Goal: Check status: Check status

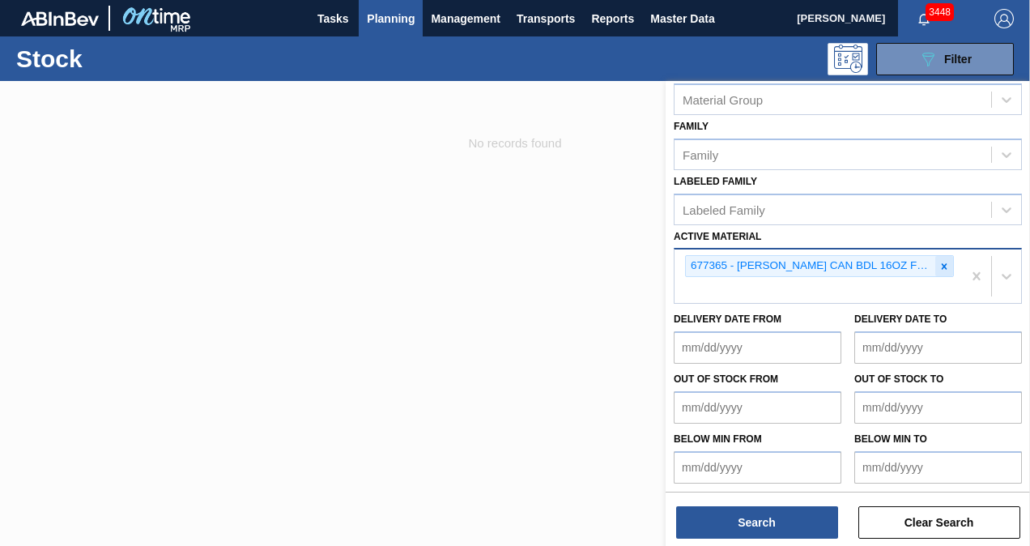
click at [939, 262] on icon at bounding box center [944, 266] width 11 height 11
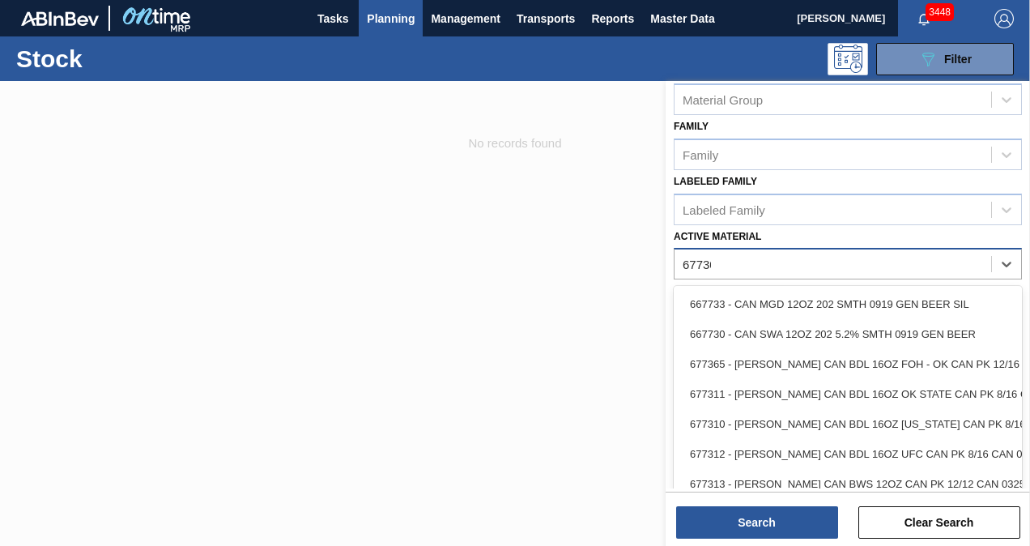
scroll to position [225, 0]
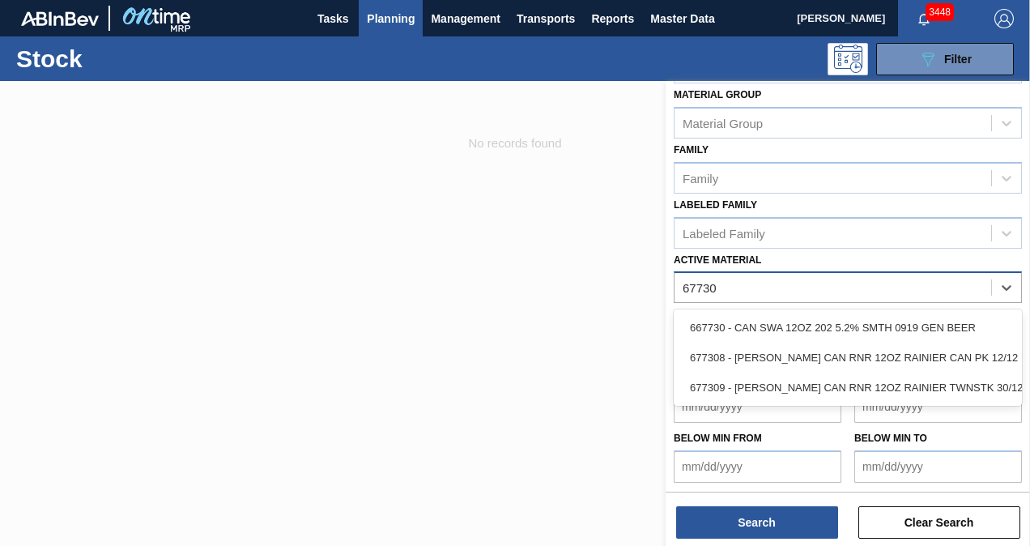
type Material "677308"
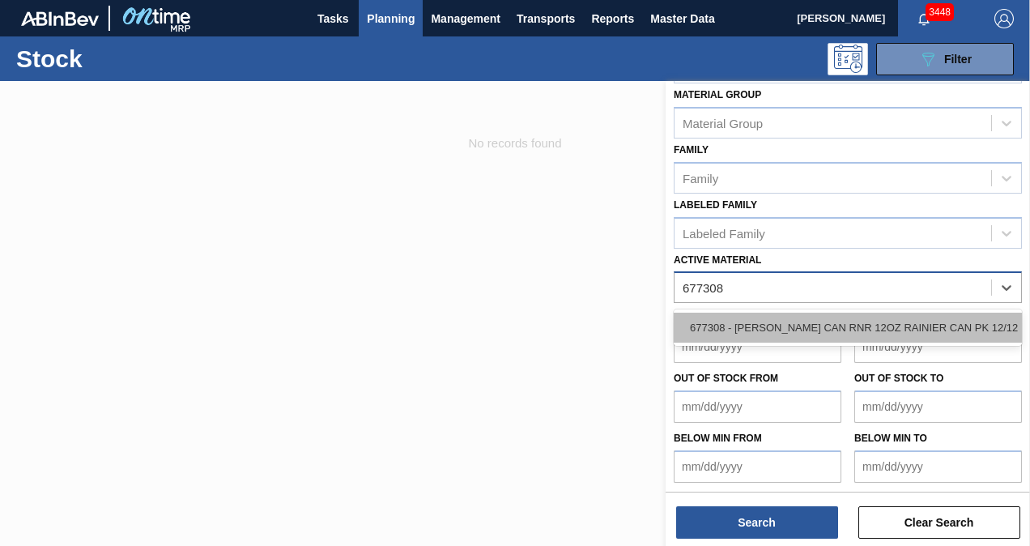
click at [889, 317] on div "677308 - [PERSON_NAME] CAN RNR 12OZ RAINIER CAN PK 12/12 L" at bounding box center [848, 328] width 348 height 30
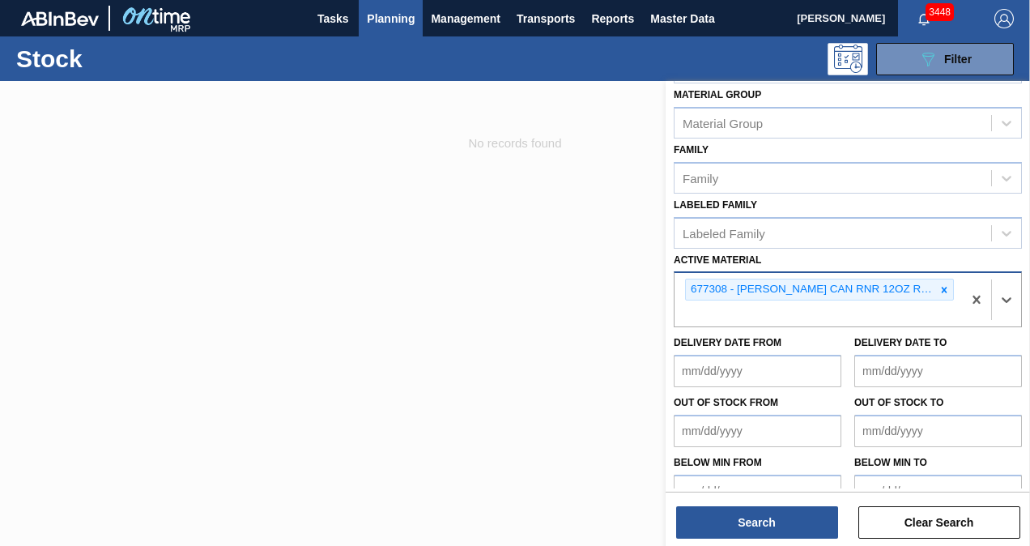
scroll to position [249, 0]
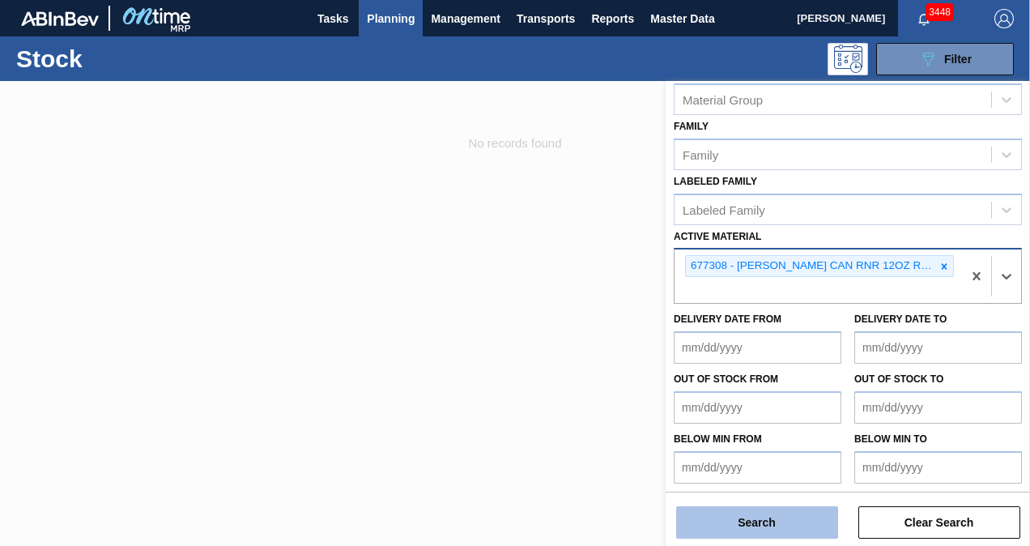
click at [765, 522] on button "Search" at bounding box center [757, 522] width 162 height 32
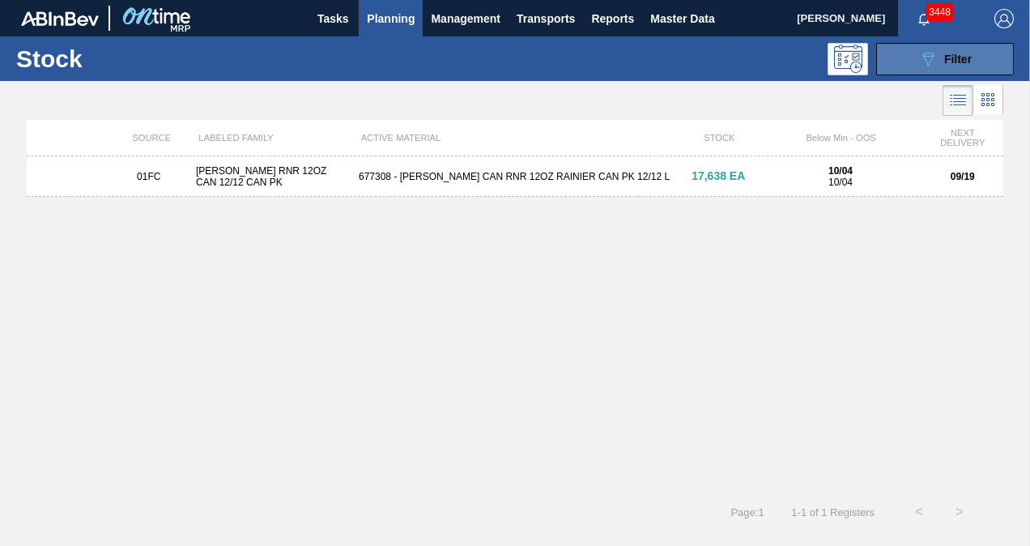
click at [917, 58] on button "089F7B8B-B2A5-4AFE-B5C0-19BA573D28AC Filter" at bounding box center [945, 59] width 138 height 32
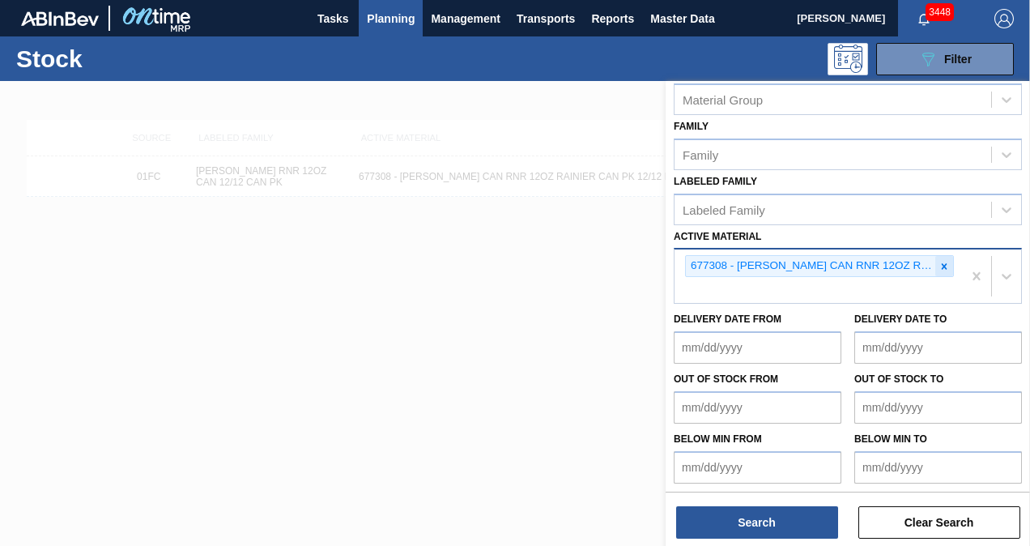
click at [939, 261] on icon at bounding box center [944, 266] width 11 height 11
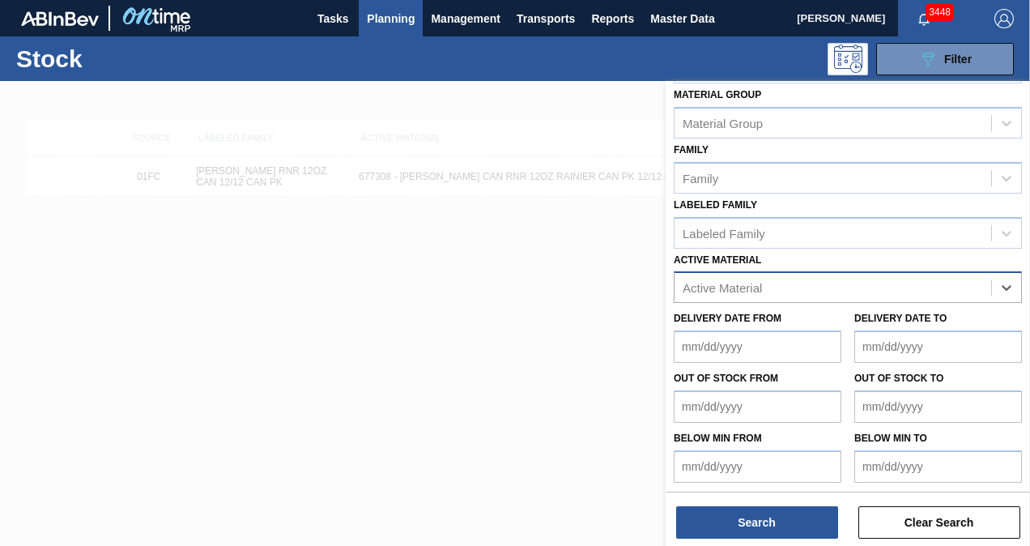
click at [811, 280] on div "Stock Status Stock Status Source Source Destination Destination Coordination Co…" at bounding box center [848, 173] width 365 height 635
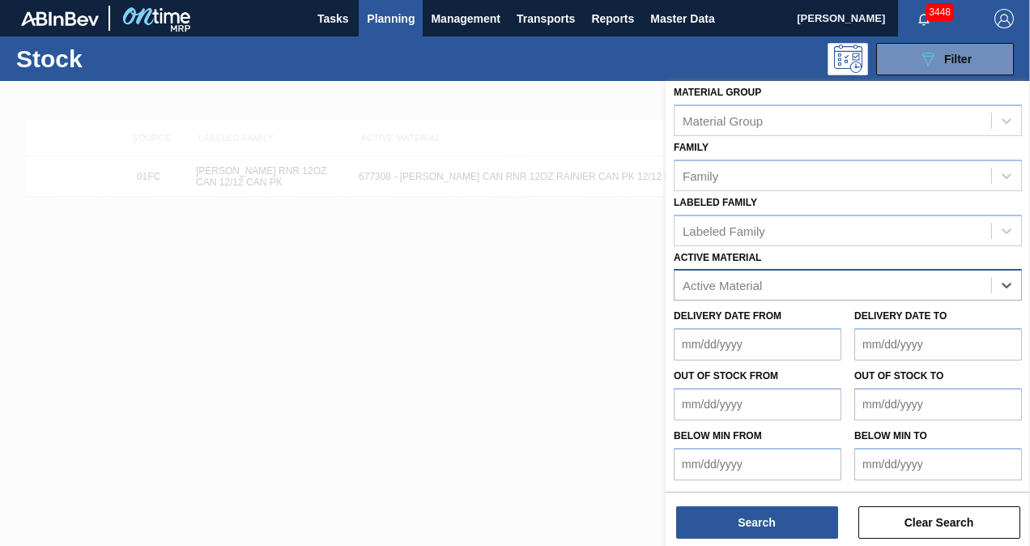
click at [804, 260] on div "Active Material option 677308 - [PERSON_NAME] CAN RNR 12OZ RAINIER CAN PK 12/12…" at bounding box center [848, 273] width 348 height 55
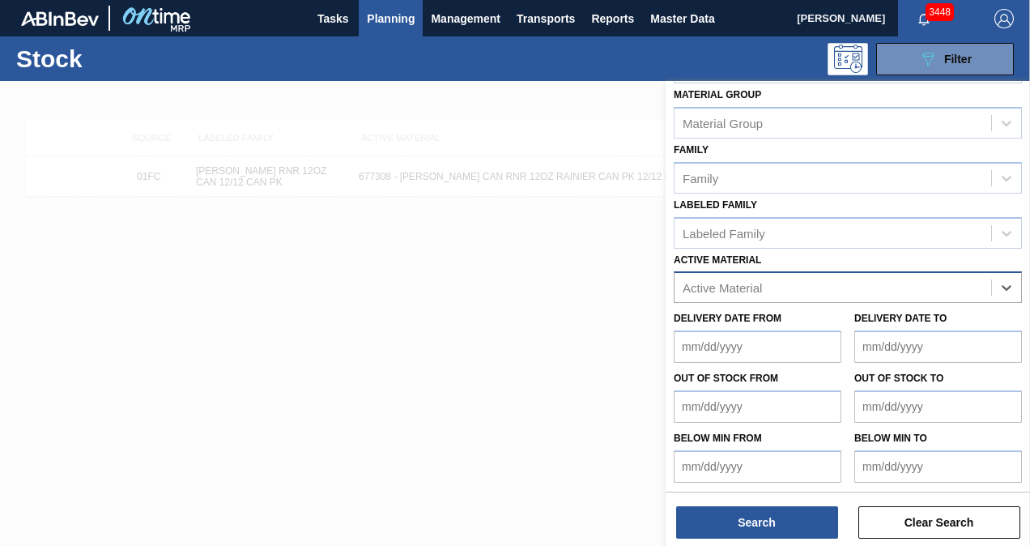
click at [787, 284] on div "option 677308 - [PERSON_NAME] CAN RNR 12OZ RAINIER CAN PK 12/12 L, deselected. …" at bounding box center [848, 287] width 348 height 32
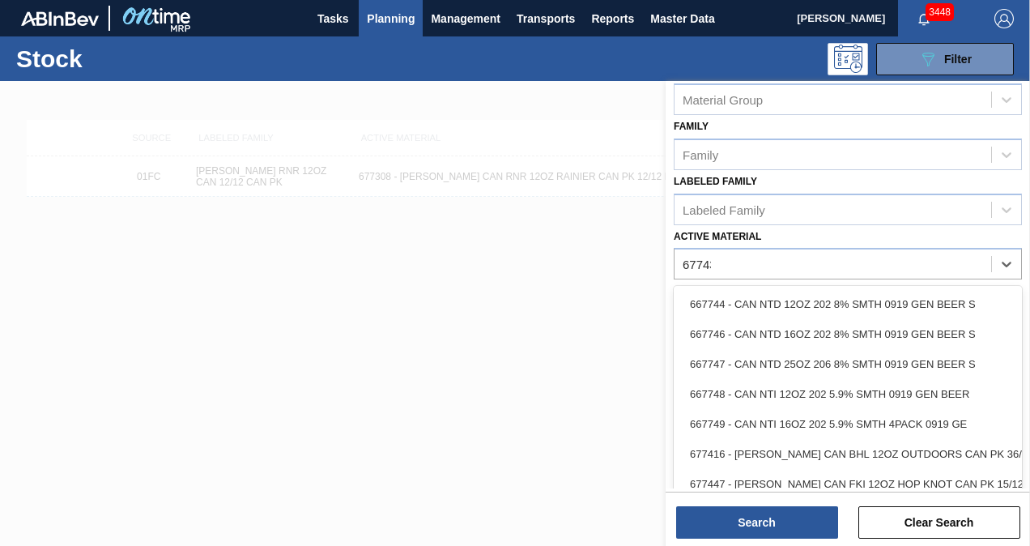
scroll to position [225, 0]
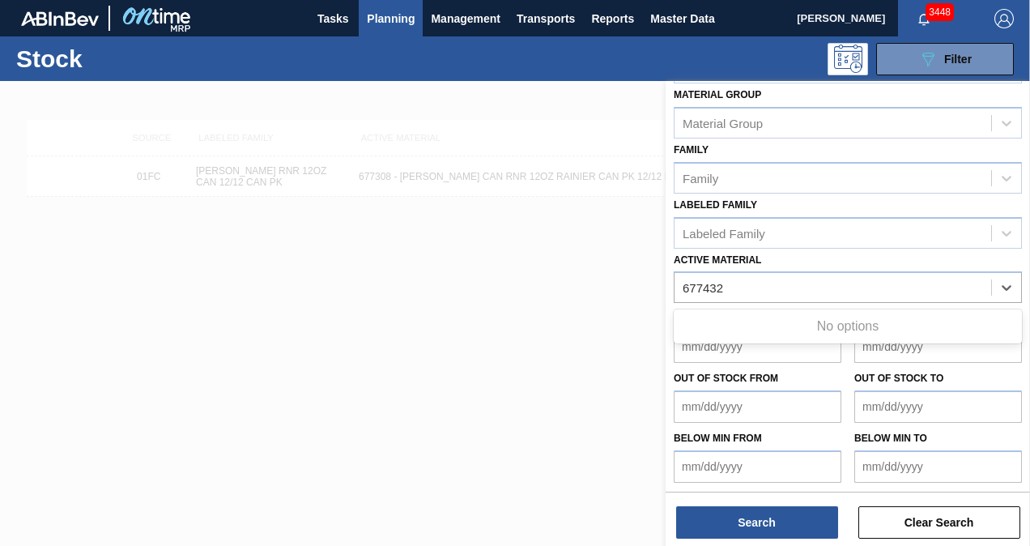
type Material "677432"
